Goal: Check status: Verify the current state of an ongoing process or item

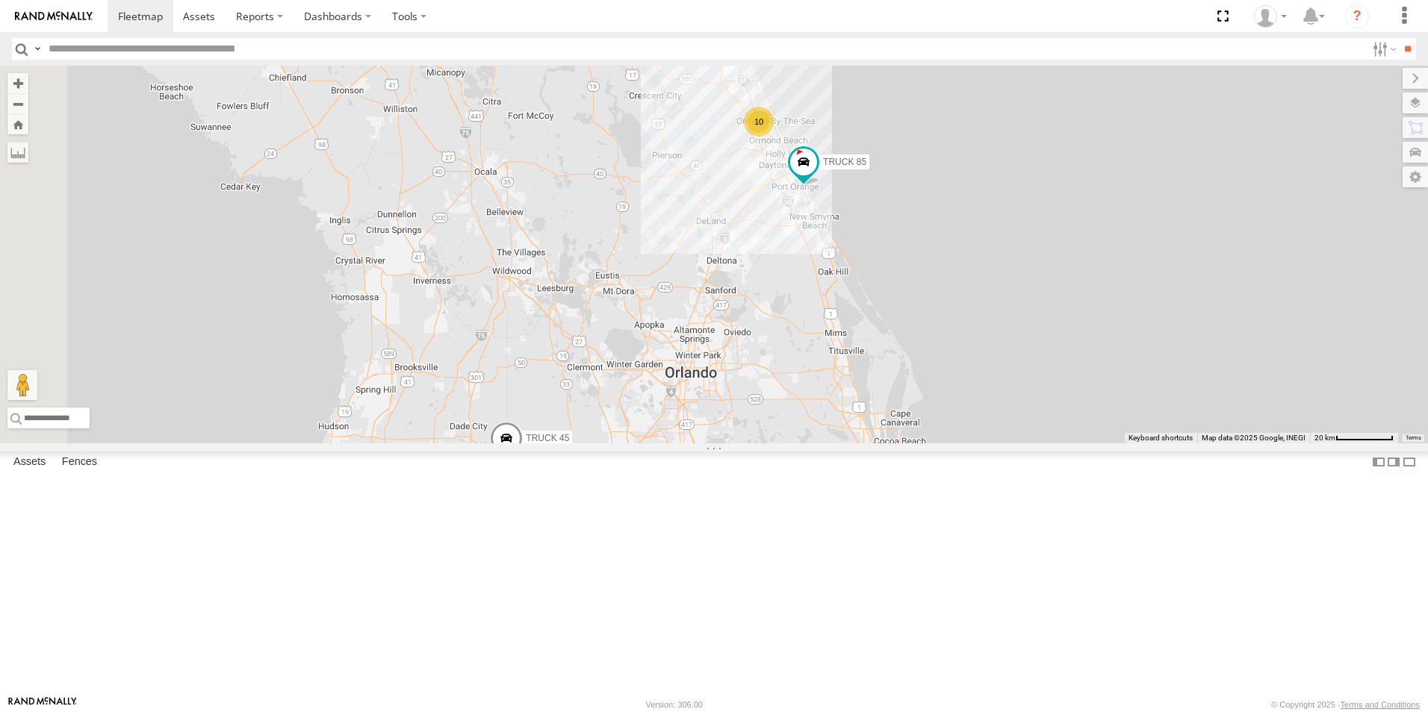
drag, startPoint x: 892, startPoint y: 412, endPoint x: 1149, endPoint y: 566, distance: 298.8
click at [1149, 444] on div "TRUCK 85 TRUCK 45 10" at bounding box center [714, 255] width 1428 height 378
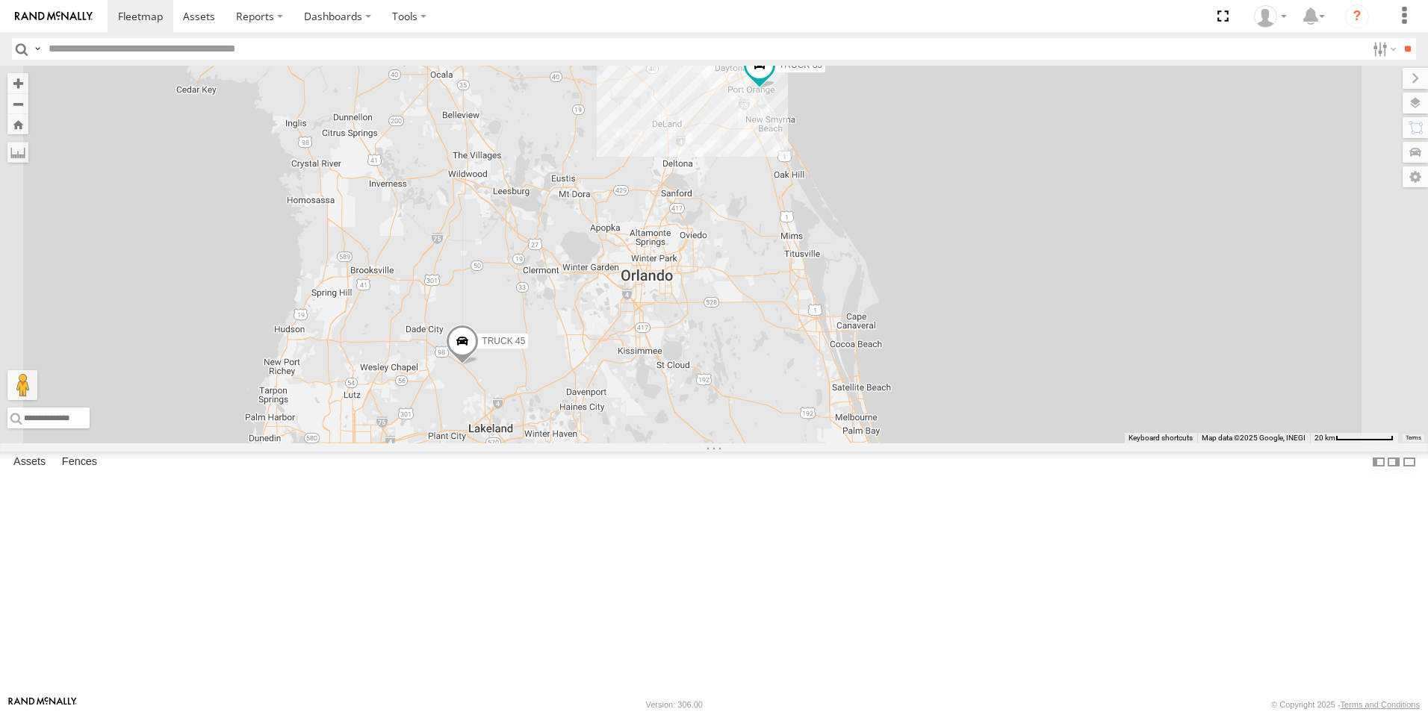
drag, startPoint x: 1148, startPoint y: 554, endPoint x: 1103, endPoint y: 454, distance: 109.7
click at [1103, 444] on div "TRUCK 85 TRUCK 45 10" at bounding box center [714, 255] width 1428 height 378
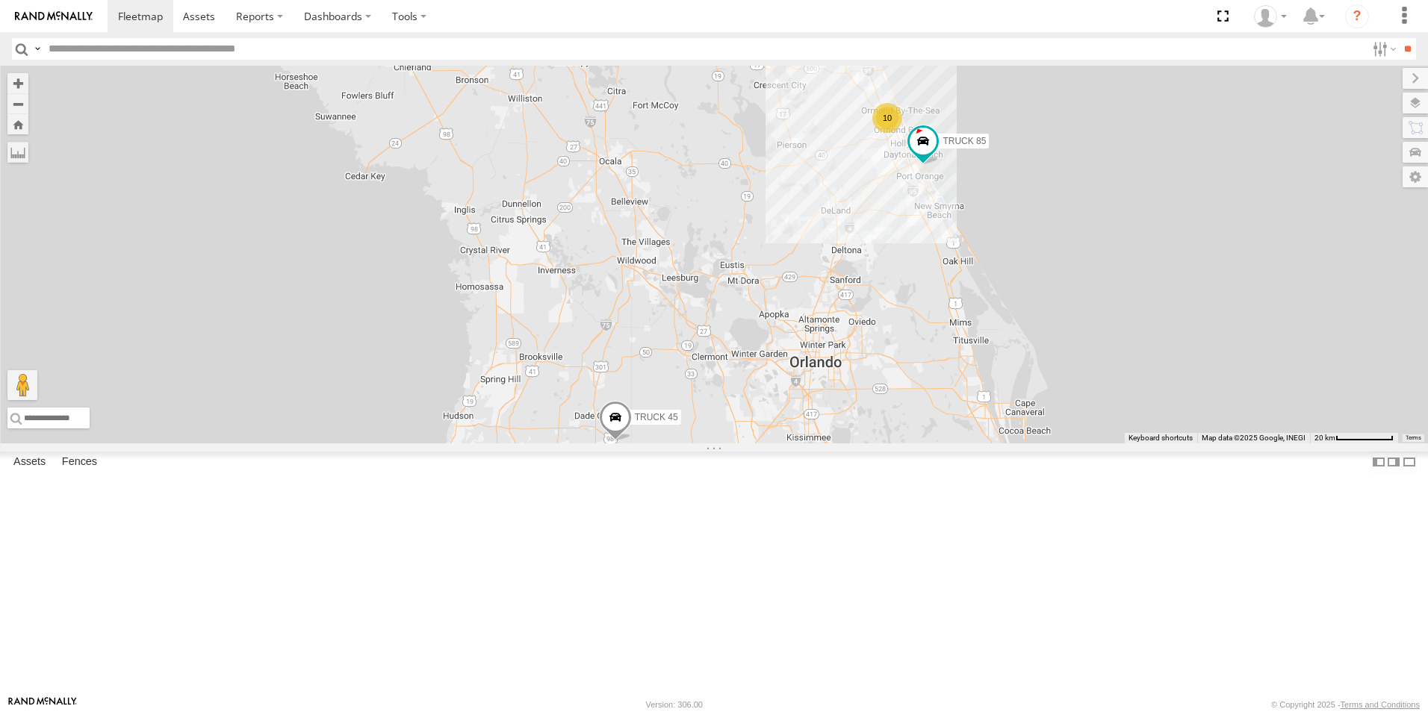
drag, startPoint x: 915, startPoint y: 532, endPoint x: 1163, endPoint y: 574, distance: 251.5
click at [1163, 444] on div "TRUCK 85 TRUCK 45 10" at bounding box center [714, 255] width 1428 height 378
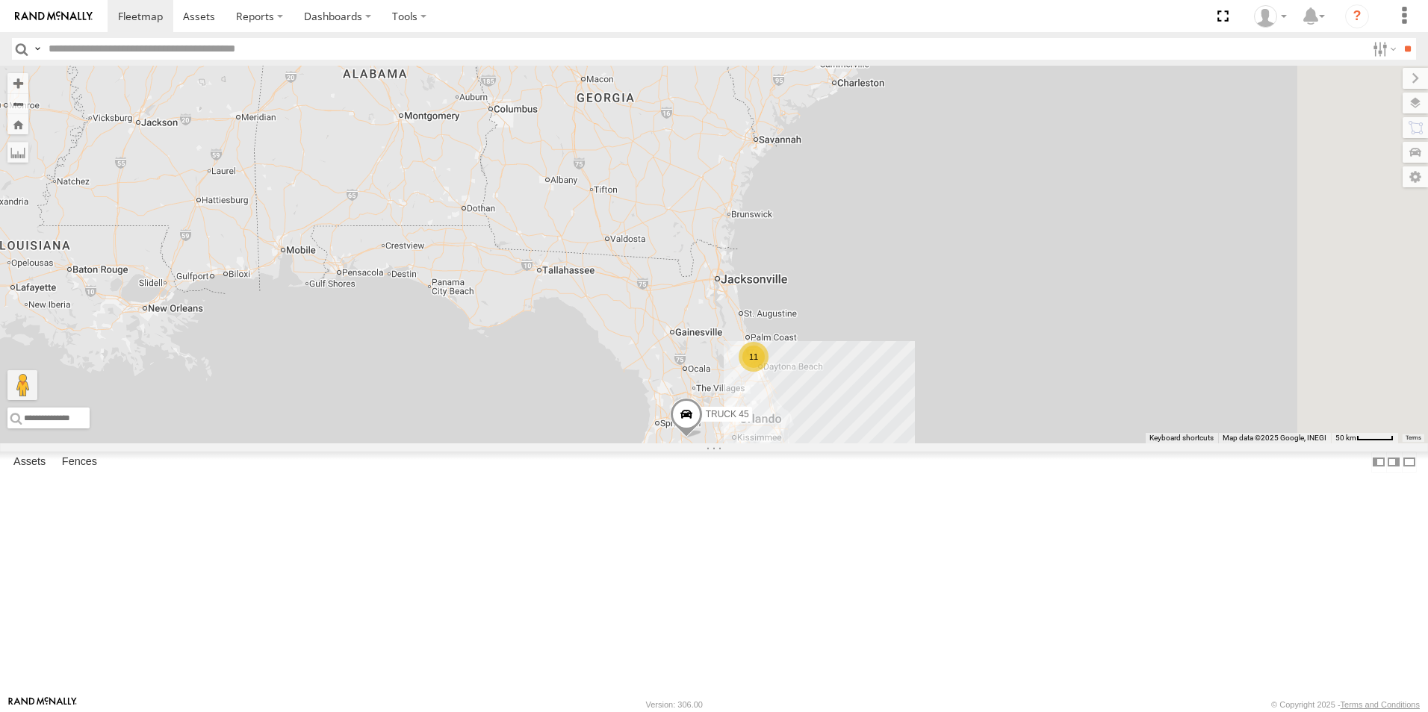
drag, startPoint x: 1117, startPoint y: 547, endPoint x: 914, endPoint y: 540, distance: 202.5
click at [749, 420] on span "TRUCK 45" at bounding box center [727, 415] width 43 height 10
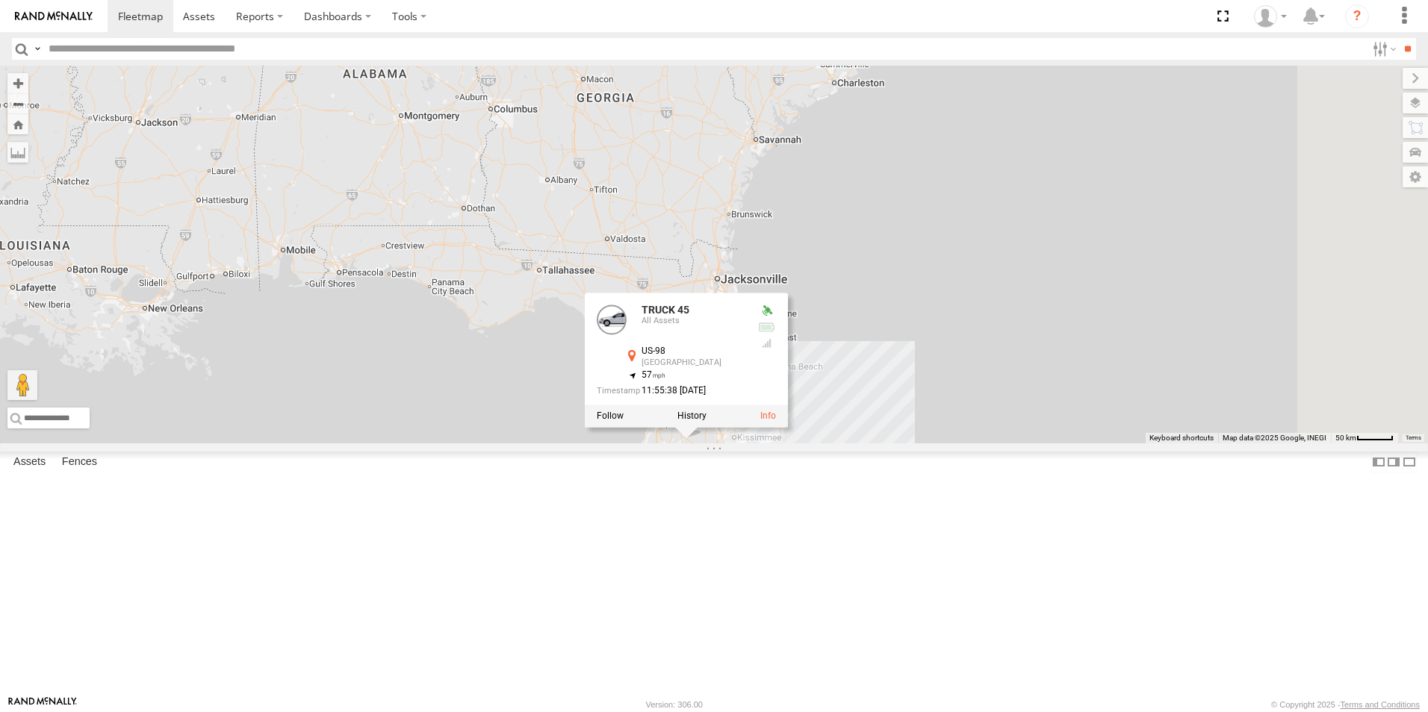
click at [1046, 444] on div "TRUCK 45 11 TRUCK 45 All Assets US-98 [GEOGRAPHIC_DATA] 28.28148 , -82.11548 57…" at bounding box center [714, 255] width 1428 height 378
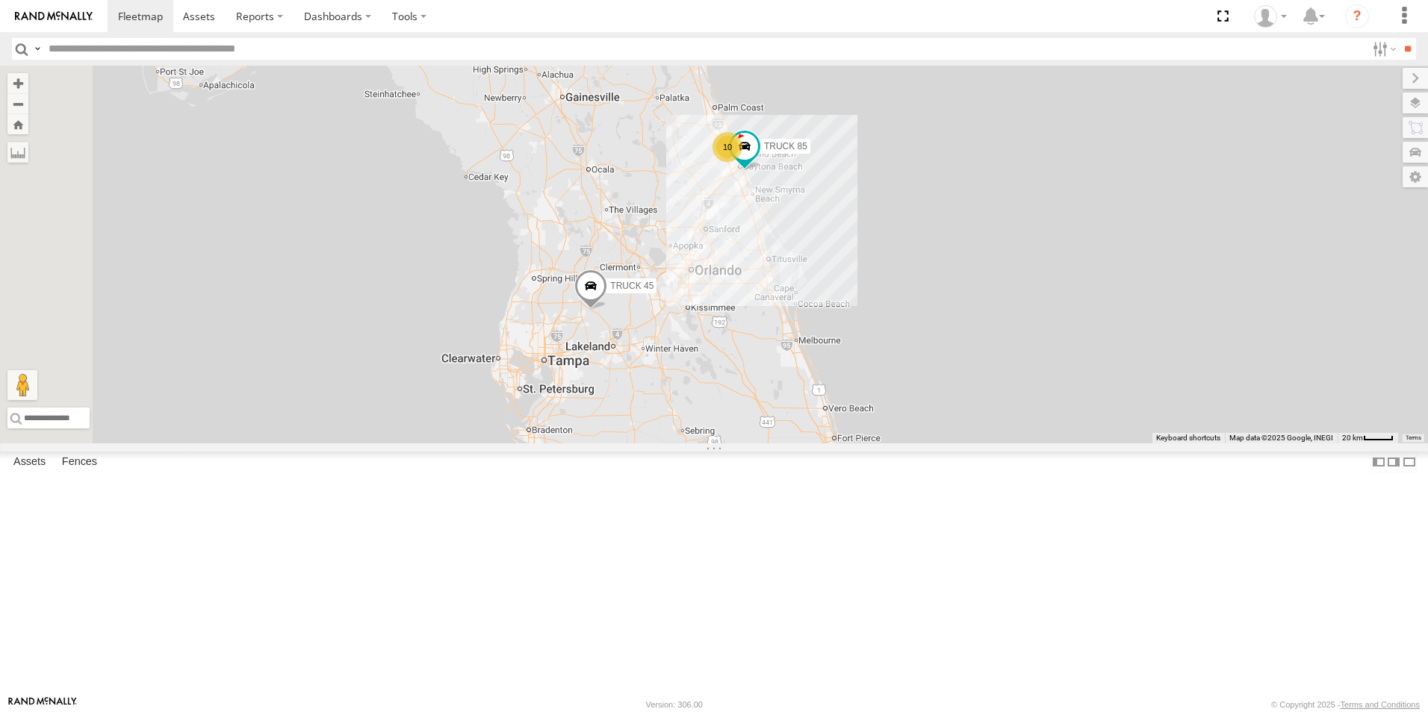
drag, startPoint x: 916, startPoint y: 492, endPoint x: 998, endPoint y: 342, distance: 171.1
click at [998, 342] on div "TRUCK 45 10 TRUCK 85" at bounding box center [714, 255] width 1428 height 378
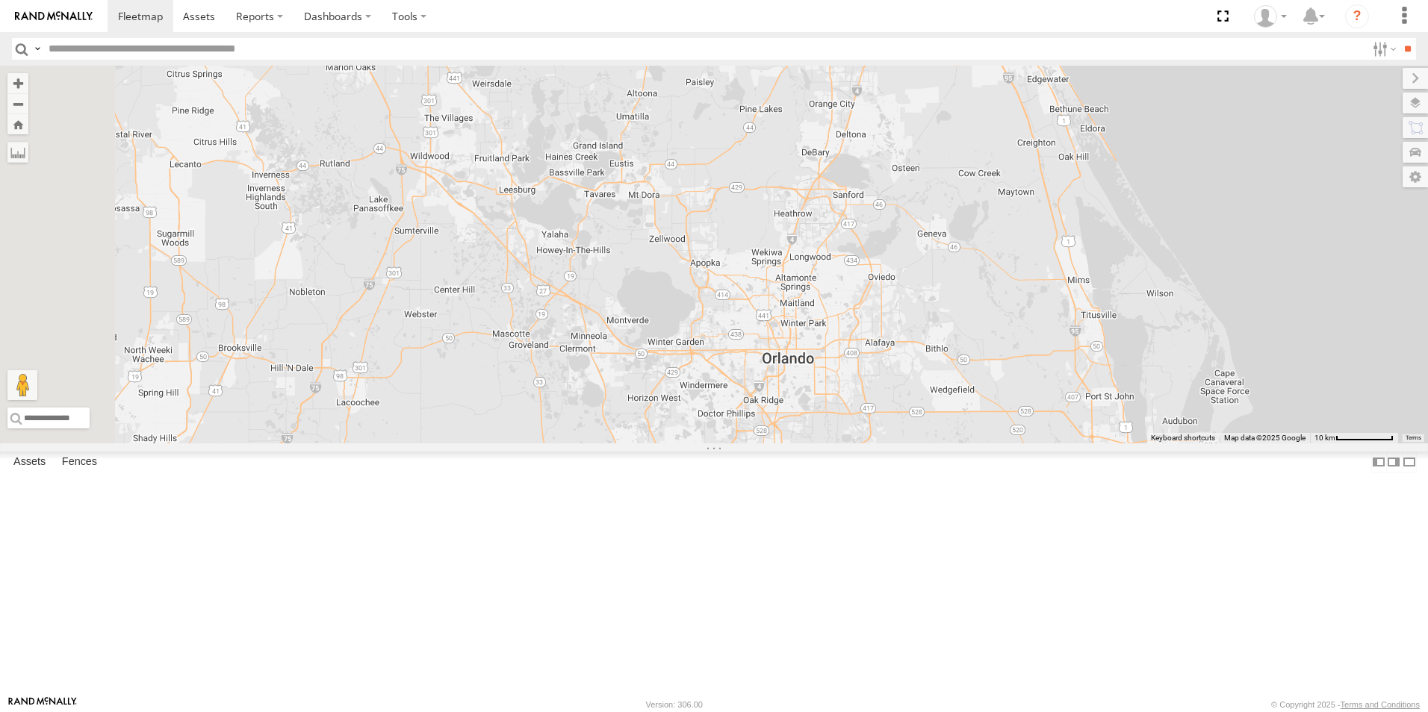
drag, startPoint x: 754, startPoint y: 539, endPoint x: 1193, endPoint y: 558, distance: 438.8
click at [1193, 444] on div "TRUCK 45 TRUCK 85" at bounding box center [714, 255] width 1428 height 378
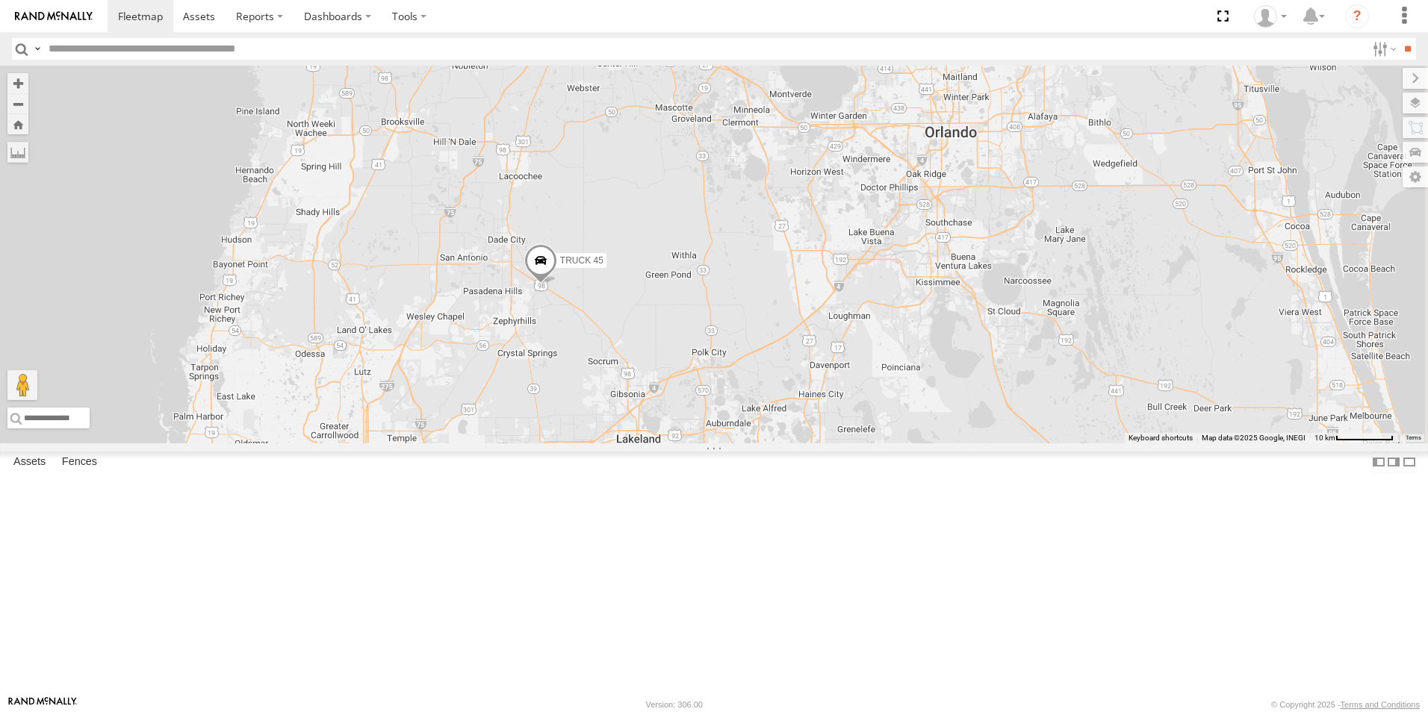
drag, startPoint x: 823, startPoint y: 577, endPoint x: 509, endPoint y: 248, distance: 454.8
click at [509, 248] on div "TRUCK 45" at bounding box center [714, 255] width 1428 height 378
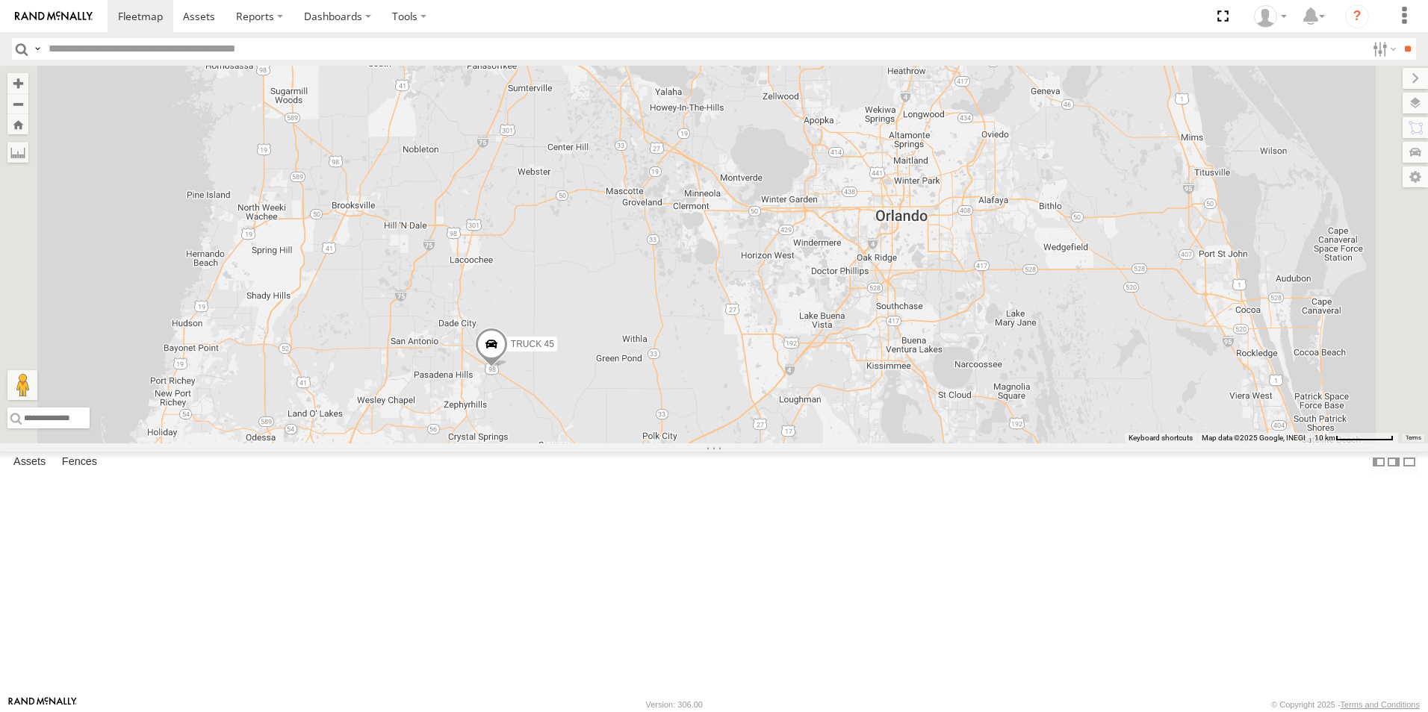
drag, startPoint x: 804, startPoint y: 494, endPoint x: 668, endPoint y: 580, distance: 160.4
click at [668, 444] on div "TRUCK 45 TRUCK 85" at bounding box center [714, 255] width 1428 height 378
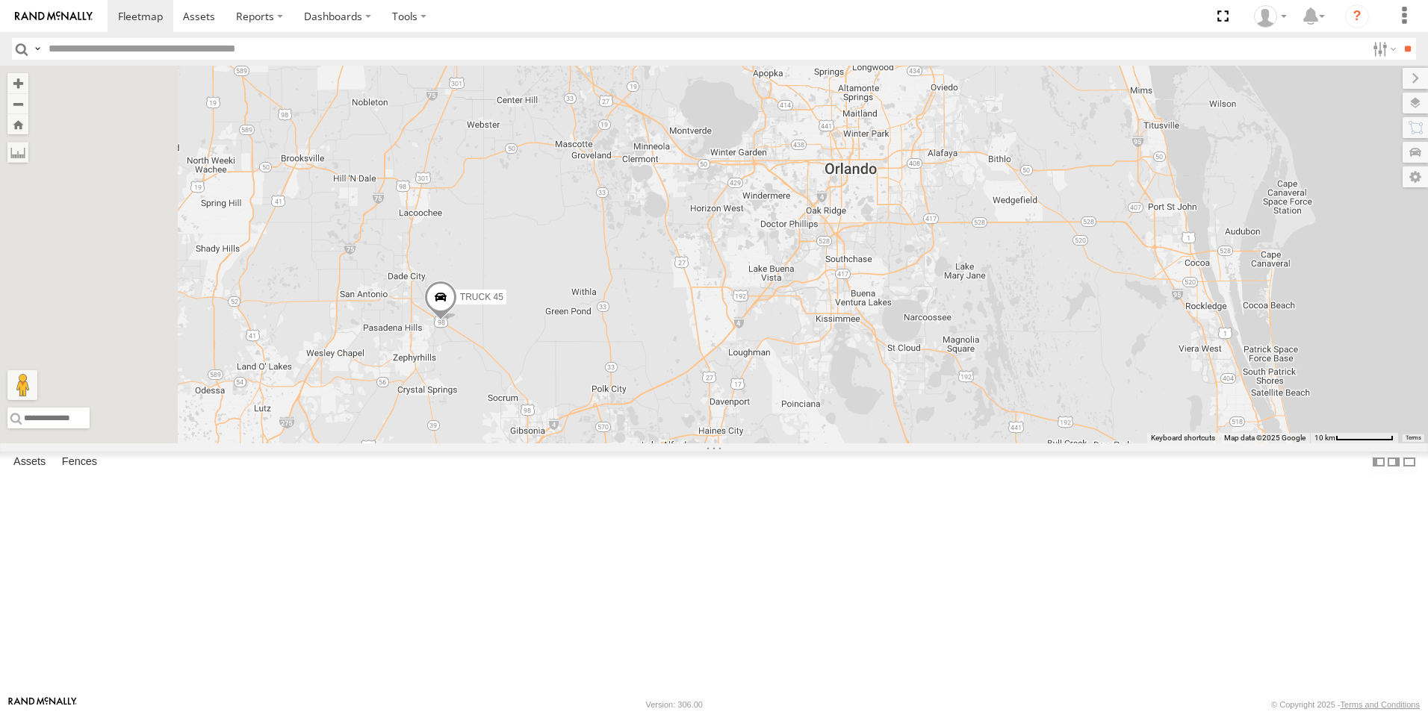
drag, startPoint x: 627, startPoint y: 558, endPoint x: 960, endPoint y: 418, distance: 361.9
click at [960, 418] on div "TRUCK 45 TRUCK 85" at bounding box center [714, 255] width 1428 height 378
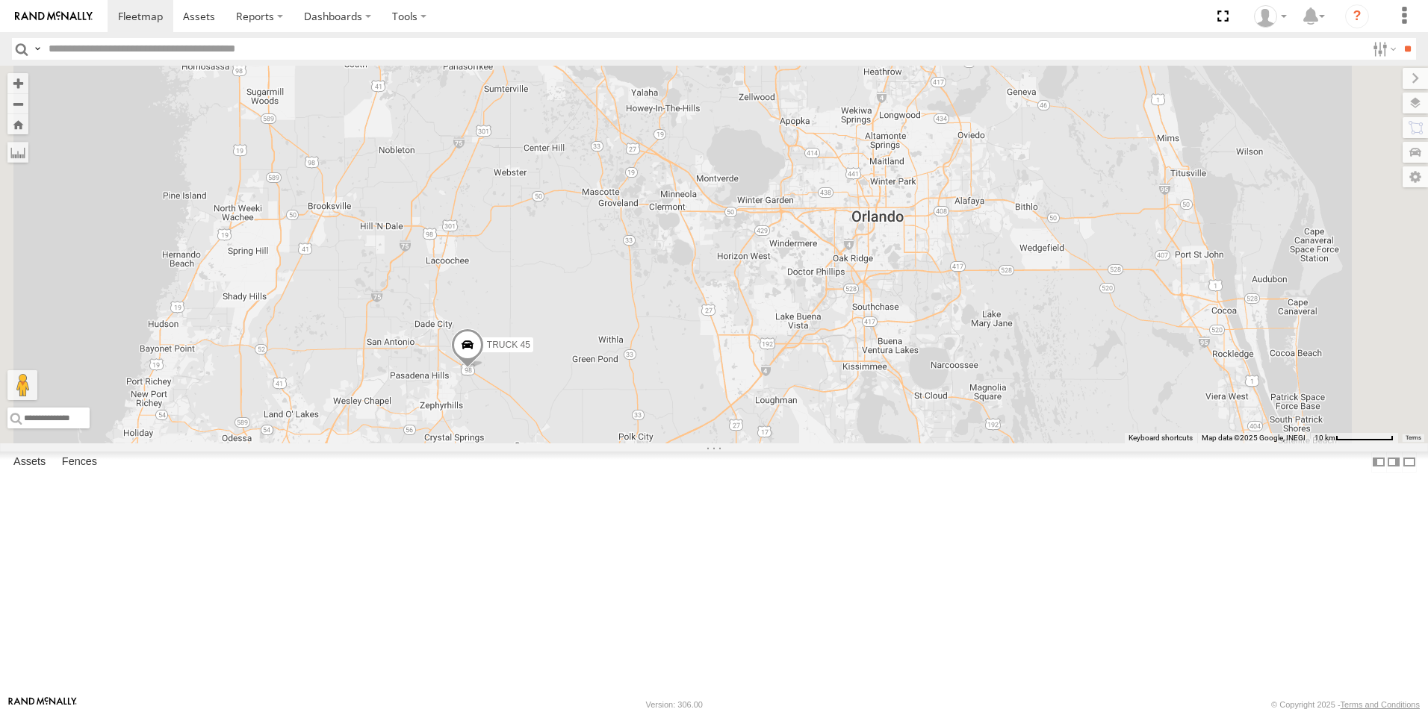
drag, startPoint x: 689, startPoint y: 455, endPoint x: 746, endPoint y: 546, distance: 107.7
click at [746, 444] on div "TRUCK 45 TRUCK 85" at bounding box center [714, 255] width 1428 height 378
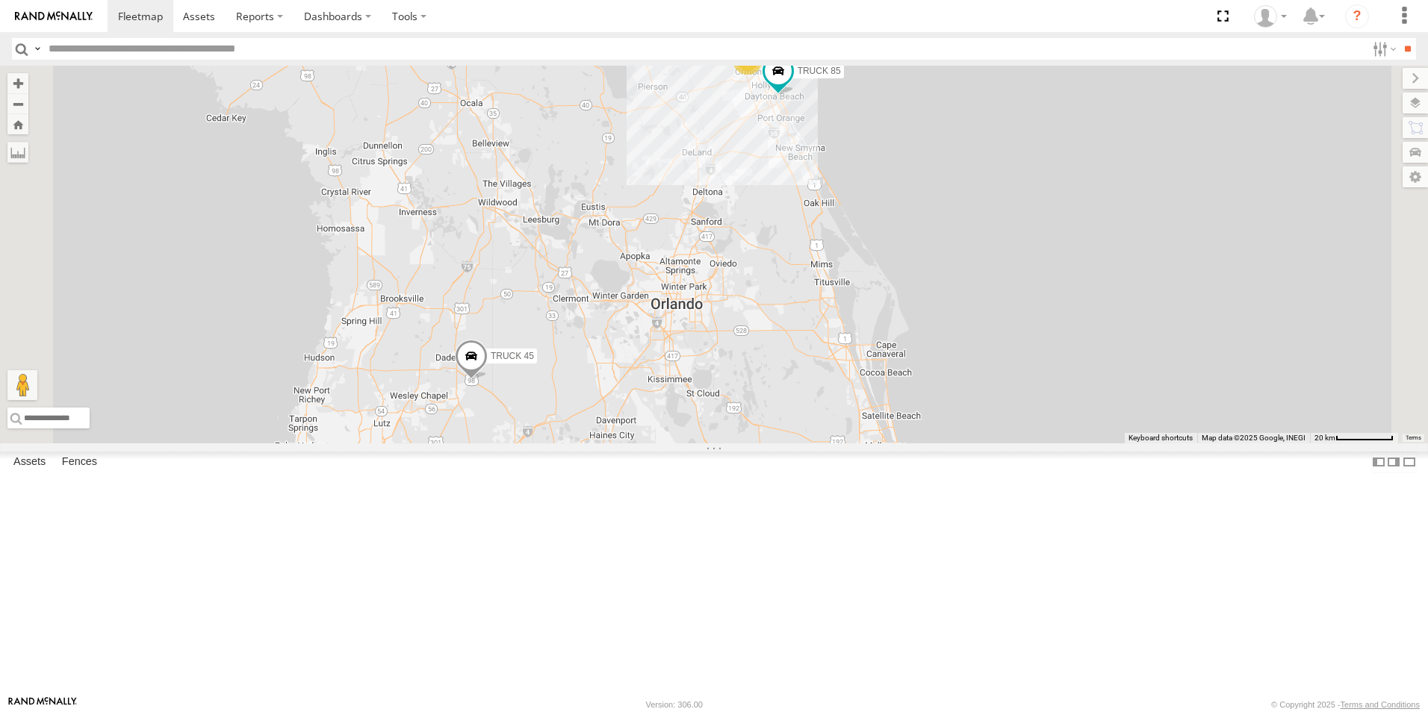
drag, startPoint x: 828, startPoint y: 494, endPoint x: 742, endPoint y: 510, distance: 87.4
click at [742, 444] on div "TRUCK 45 TRUCK 85 10" at bounding box center [714, 255] width 1428 height 378
click at [488, 381] on span at bounding box center [471, 361] width 33 height 40
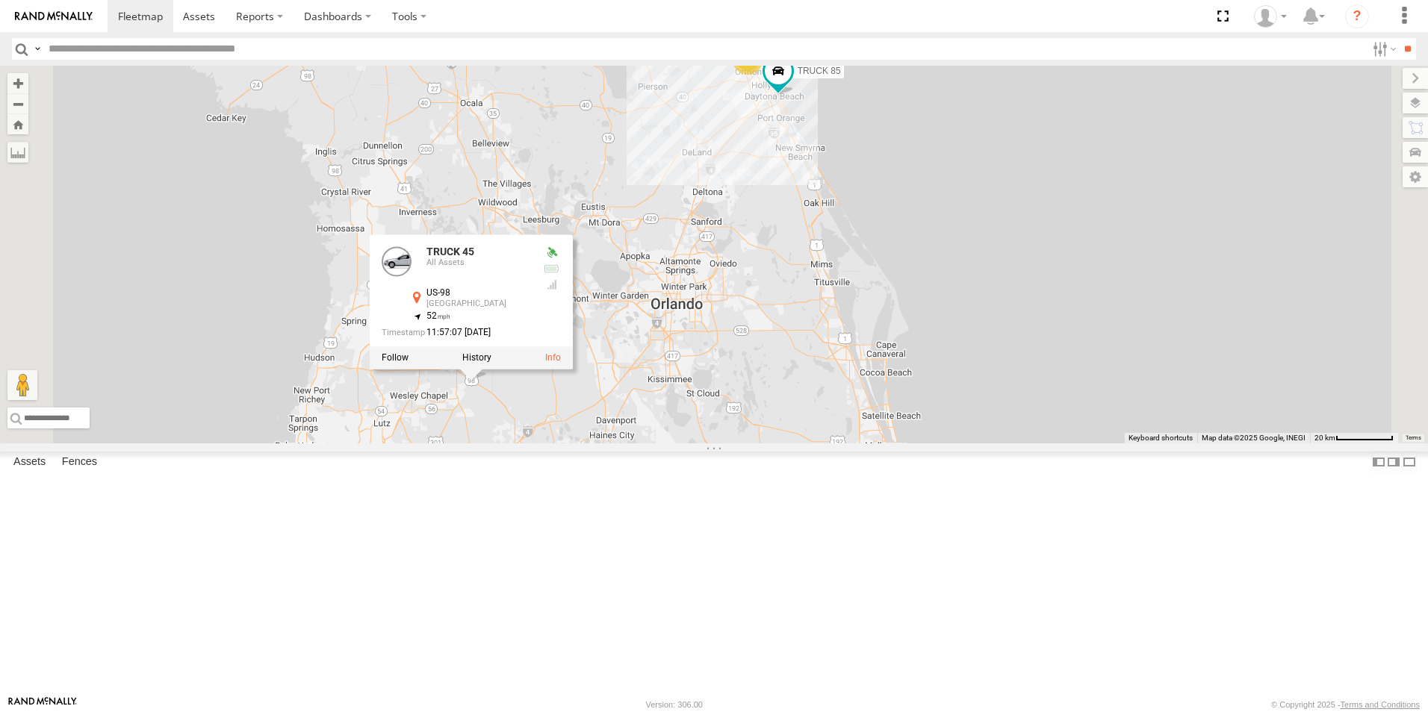
click at [713, 444] on div "TRUCK 45 TRUCK 85 10 TRUCK 45 All Assets US-98 [GEOGRAPHIC_DATA] 28.29181 , -82…" at bounding box center [714, 255] width 1428 height 378
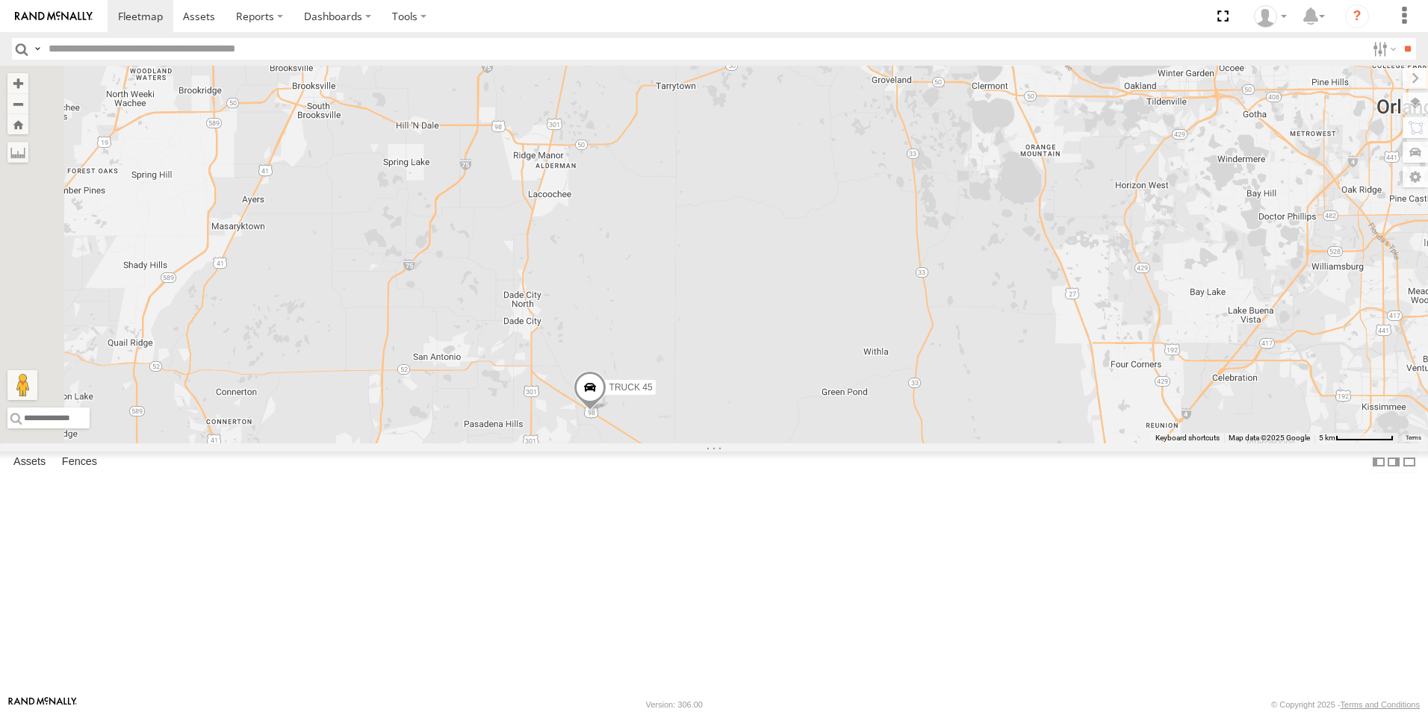
drag, startPoint x: 572, startPoint y: 543, endPoint x: 962, endPoint y: 546, distance: 389.9
click at [962, 444] on div "TRUCK 45 TRUCK 85" at bounding box center [714, 255] width 1428 height 378
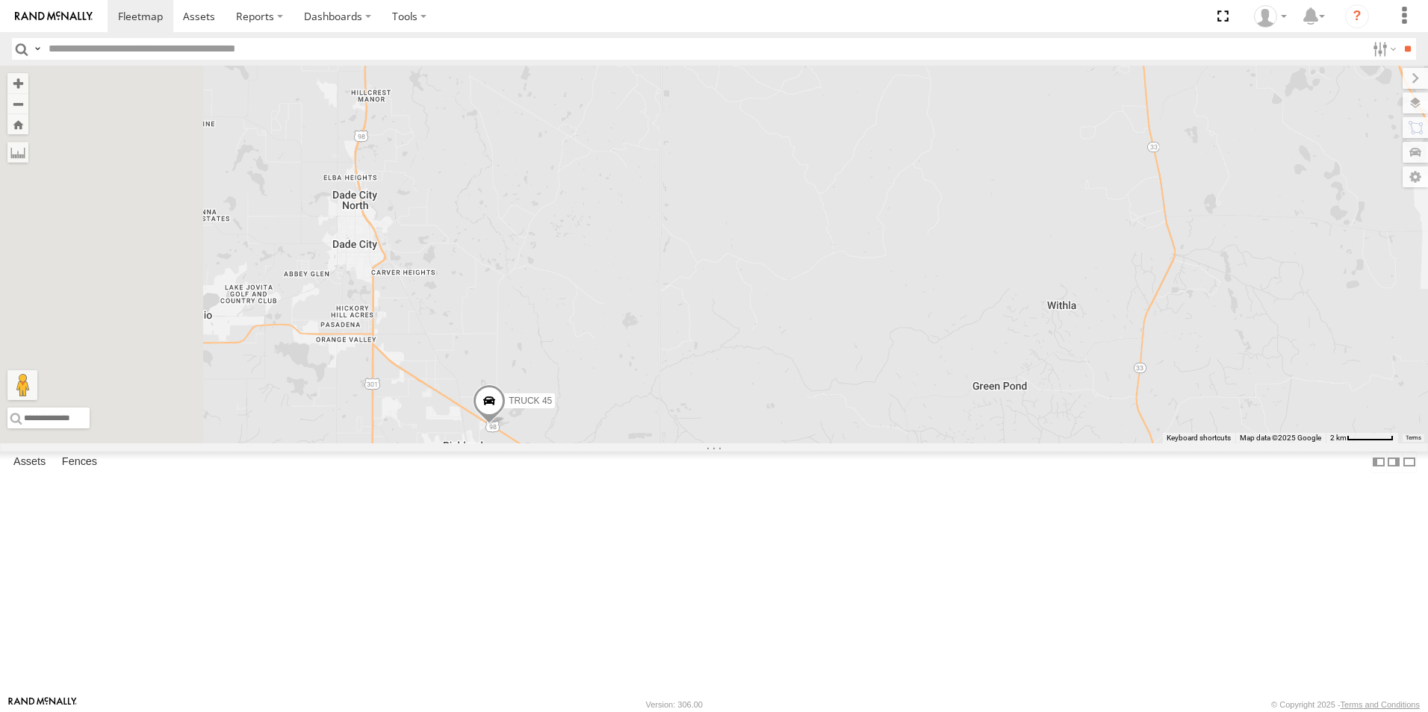
drag, startPoint x: 631, startPoint y: 440, endPoint x: 881, endPoint y: 423, distance: 250.7
click at [881, 423] on div "TRUCK 45 TRUCK 85" at bounding box center [714, 255] width 1428 height 378
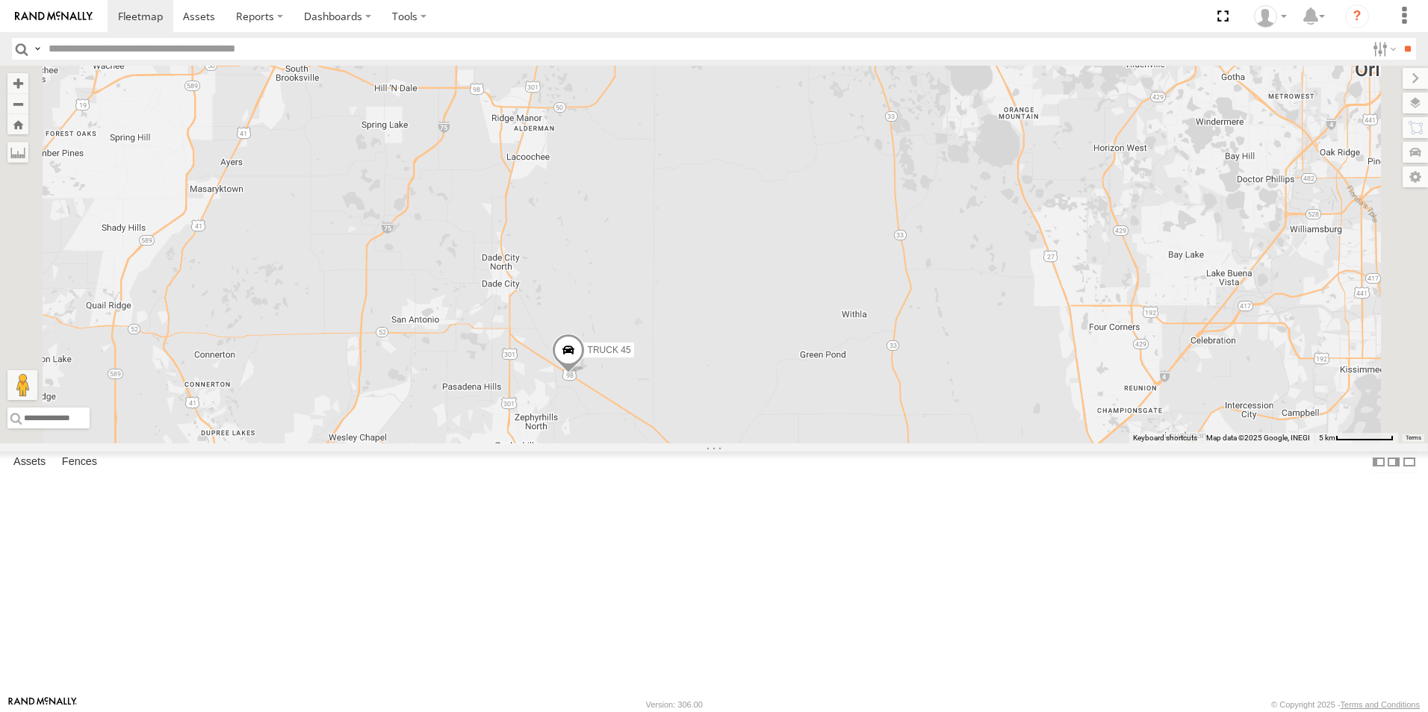
click at [585, 374] on span at bounding box center [568, 354] width 33 height 40
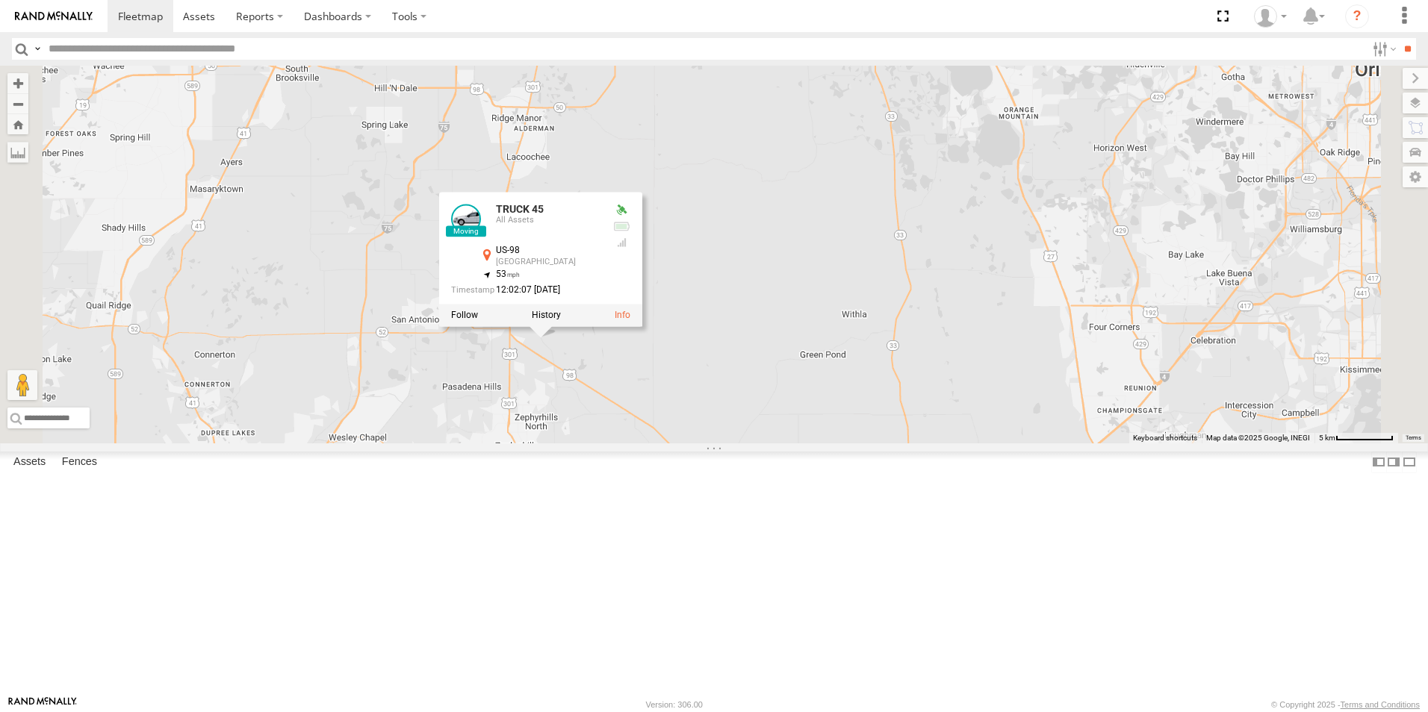
click at [847, 272] on div "TRUCK 45 TRUCK 85 TRUCK 45 All Assets US-98 [GEOGRAPHIC_DATA] 28.32111 , -82.15…" at bounding box center [714, 255] width 1428 height 378
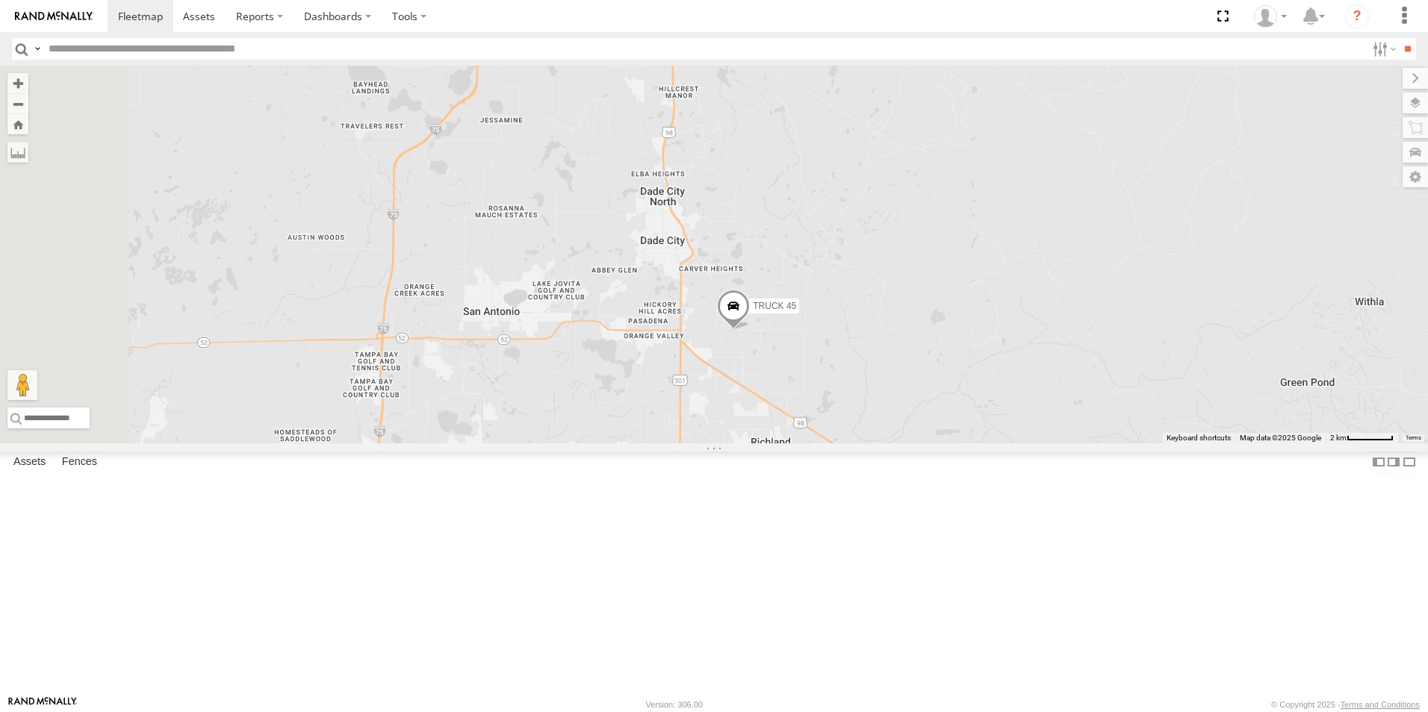
drag, startPoint x: 859, startPoint y: 417, endPoint x: 1194, endPoint y: 381, distance: 337.2
click at [1194, 381] on div "TRUCK 45 TRUCK 85" at bounding box center [714, 255] width 1428 height 378
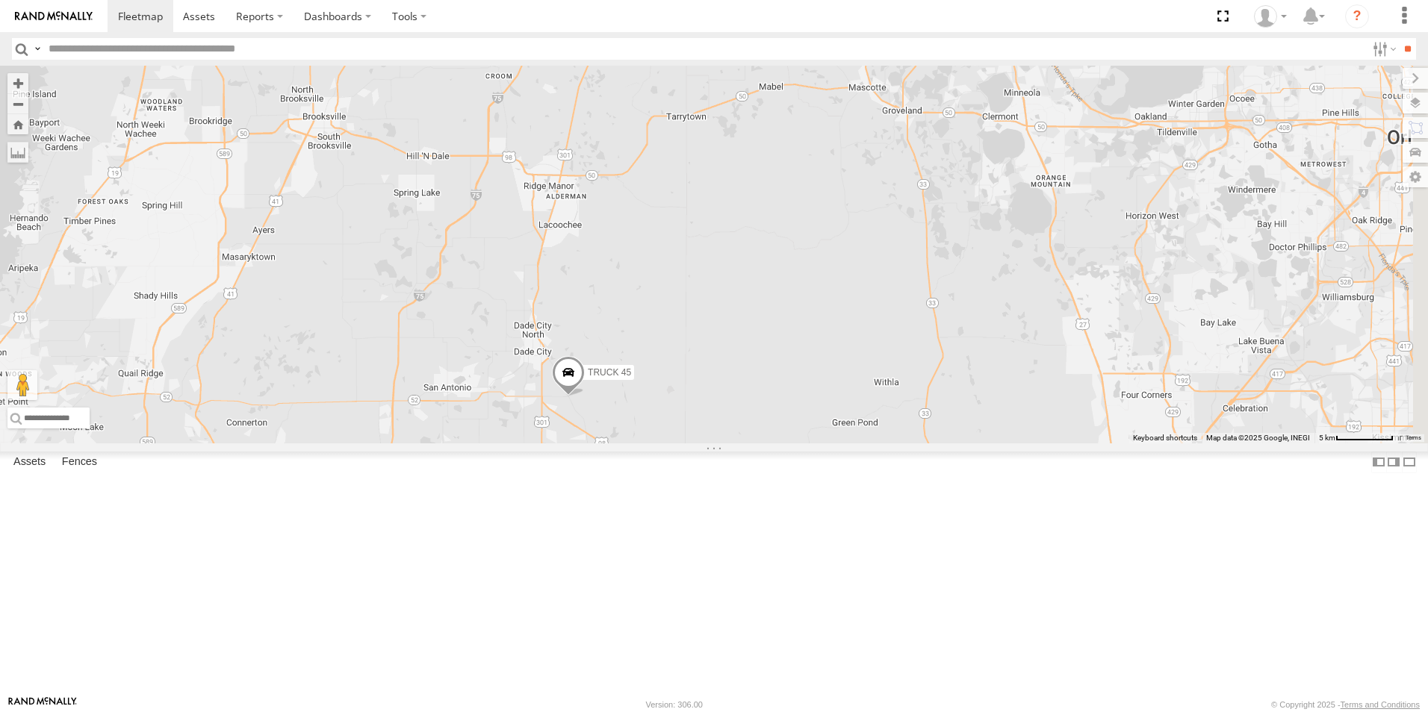
drag, startPoint x: 1194, startPoint y: 381, endPoint x: 890, endPoint y: 485, distance: 321.2
click at [890, 444] on div "TRUCK 45 TRUCK 85" at bounding box center [714, 255] width 1428 height 378
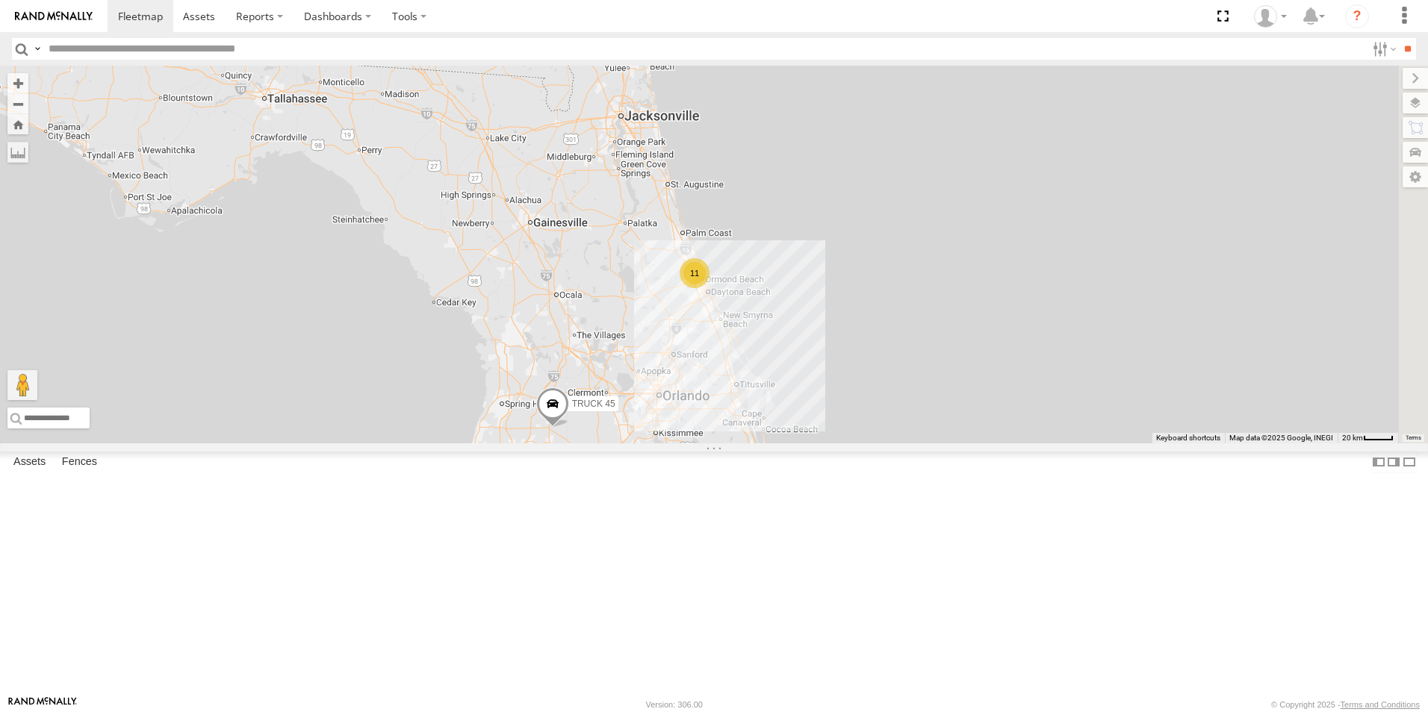
drag, startPoint x: 1176, startPoint y: 367, endPoint x: 976, endPoint y: 523, distance: 253.4
click at [976, 444] on div "TRUCK 45 11" at bounding box center [714, 255] width 1428 height 378
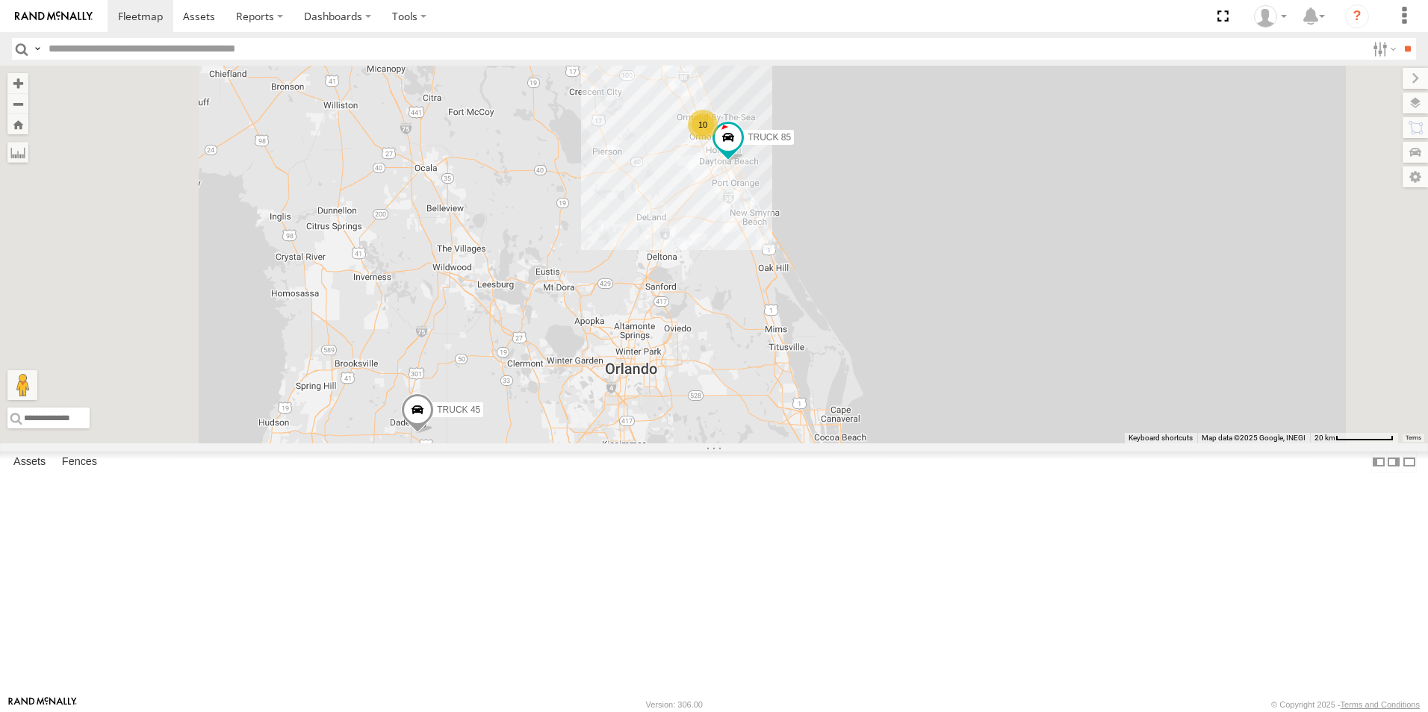
drag, startPoint x: 995, startPoint y: 408, endPoint x: 1091, endPoint y: 381, distance: 100.0
click at [1091, 381] on div "TRUCK 45 10 TRUCK 85" at bounding box center [714, 255] width 1428 height 378
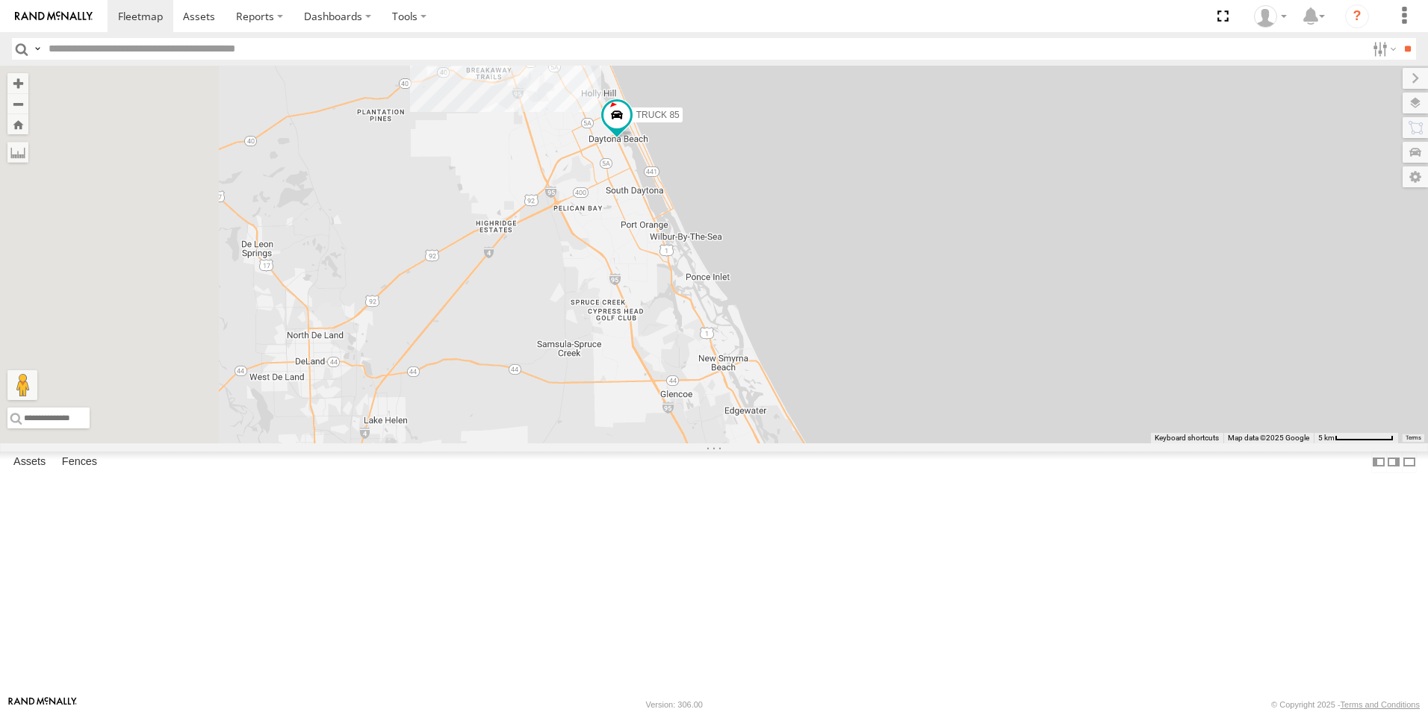
drag, startPoint x: 744, startPoint y: 326, endPoint x: 1003, endPoint y: 550, distance: 342.1
click at [1003, 444] on div "TRUCK 45 TRUCK 85" at bounding box center [714, 255] width 1428 height 378
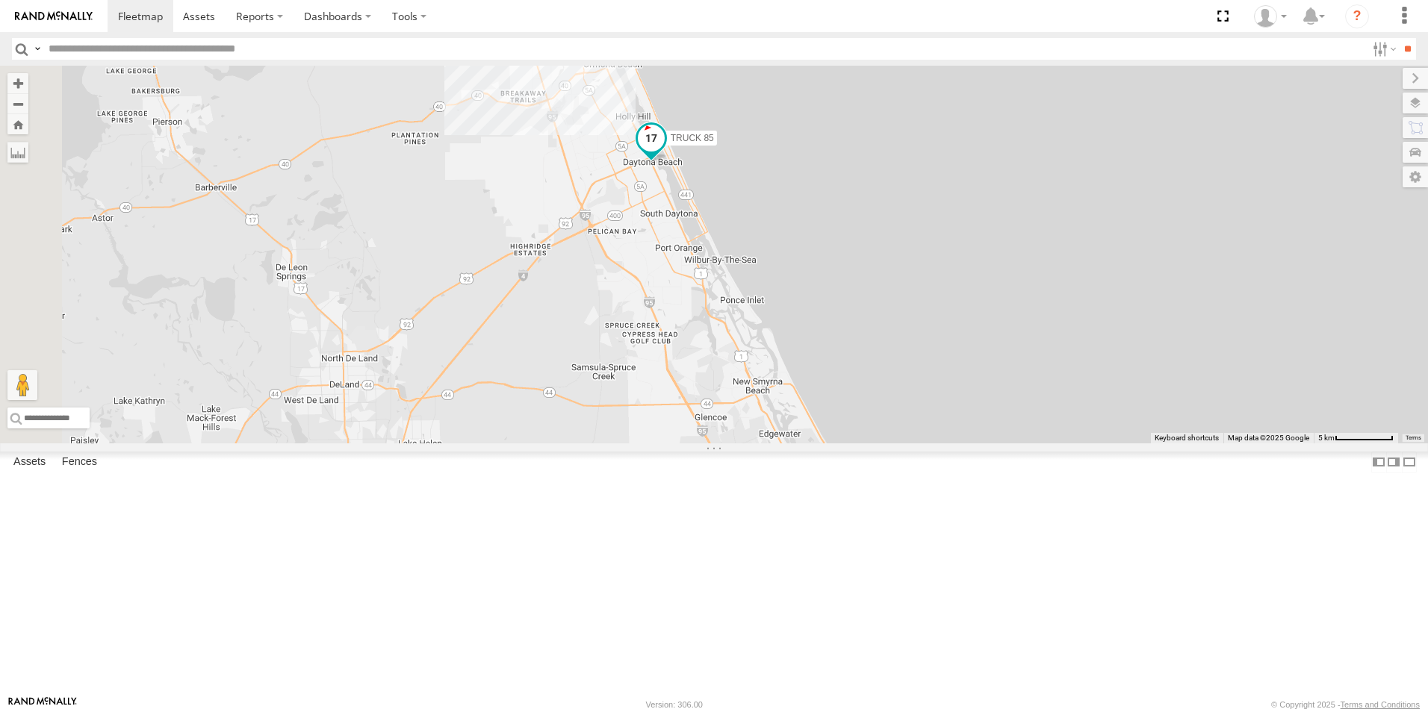
click at [665, 152] on span at bounding box center [651, 138] width 27 height 27
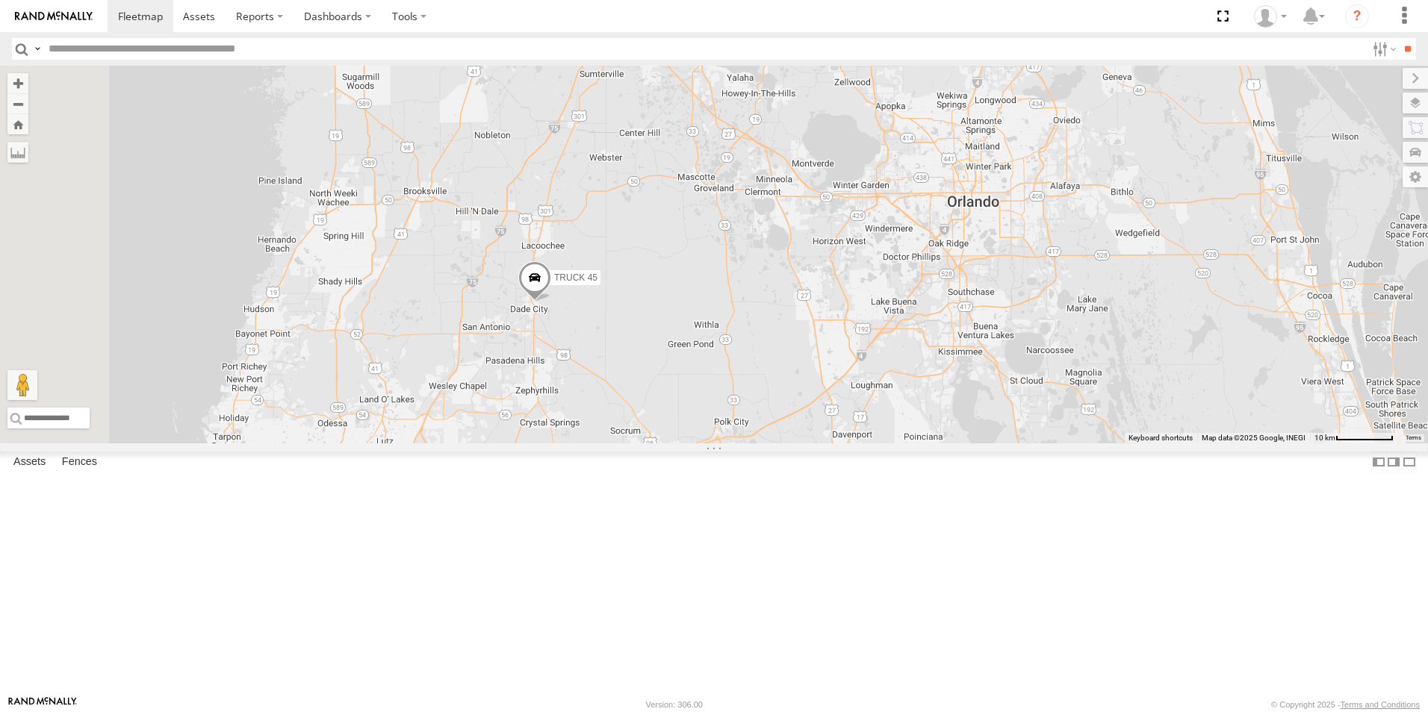
drag, startPoint x: 735, startPoint y: 556, endPoint x: 998, endPoint y: 301, distance: 366.5
click at [998, 301] on div "TRUCK 45 10 TRUCK 85" at bounding box center [714, 255] width 1428 height 378
click at [551, 302] on span at bounding box center [534, 282] width 33 height 40
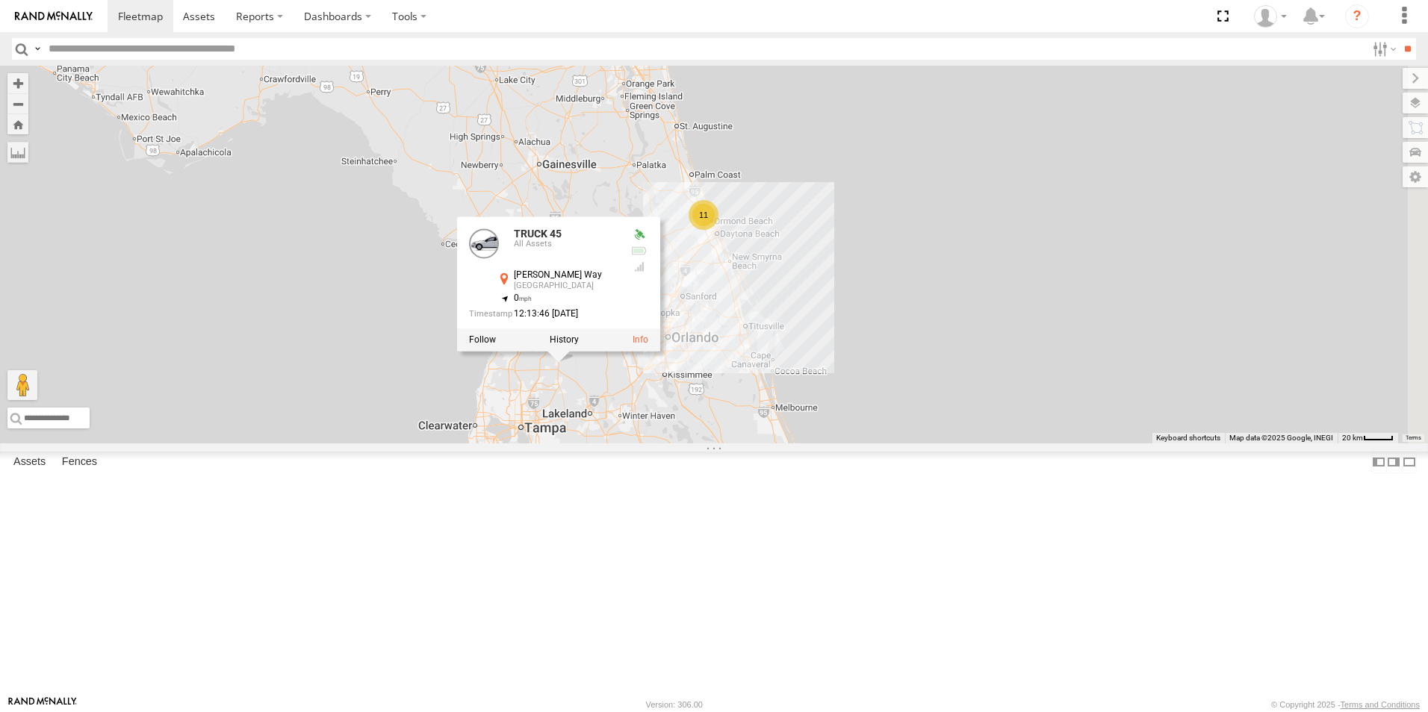
drag, startPoint x: 1083, startPoint y: 514, endPoint x: 904, endPoint y: 541, distance: 181.4
click at [904, 444] on div "TRUCK 45 TRUCK 45 All Assets [PERSON_NAME][GEOGRAPHIC_DATA] 28.37667 , -82.1859…" at bounding box center [714, 255] width 1428 height 378
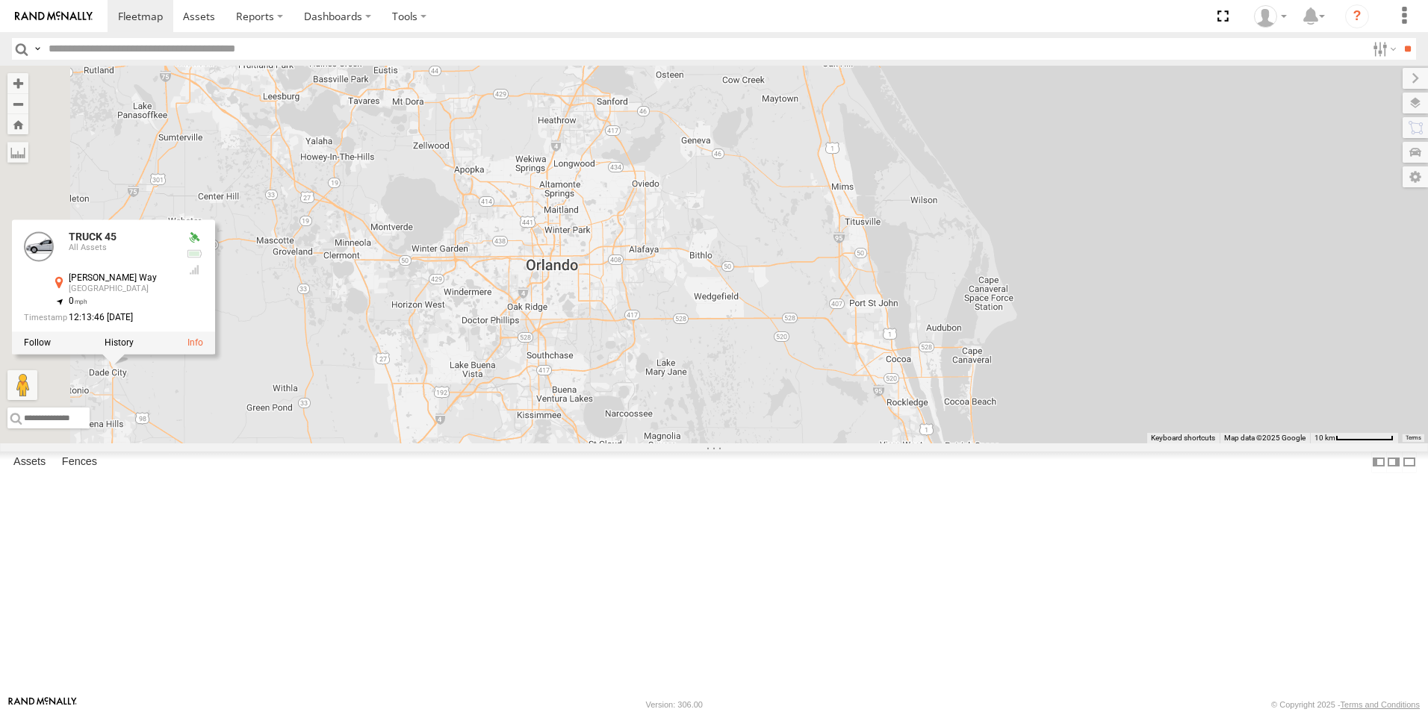
drag, startPoint x: 804, startPoint y: 502, endPoint x: 1320, endPoint y: 450, distance: 519.4
click at [1320, 444] on div "TRUCK 45 TRUCK 45 All Assets [PERSON_NAME][GEOGRAPHIC_DATA] 28.37667 , -82.1859…" at bounding box center [714, 255] width 1428 height 378
